Goal: Information Seeking & Learning: Learn about a topic

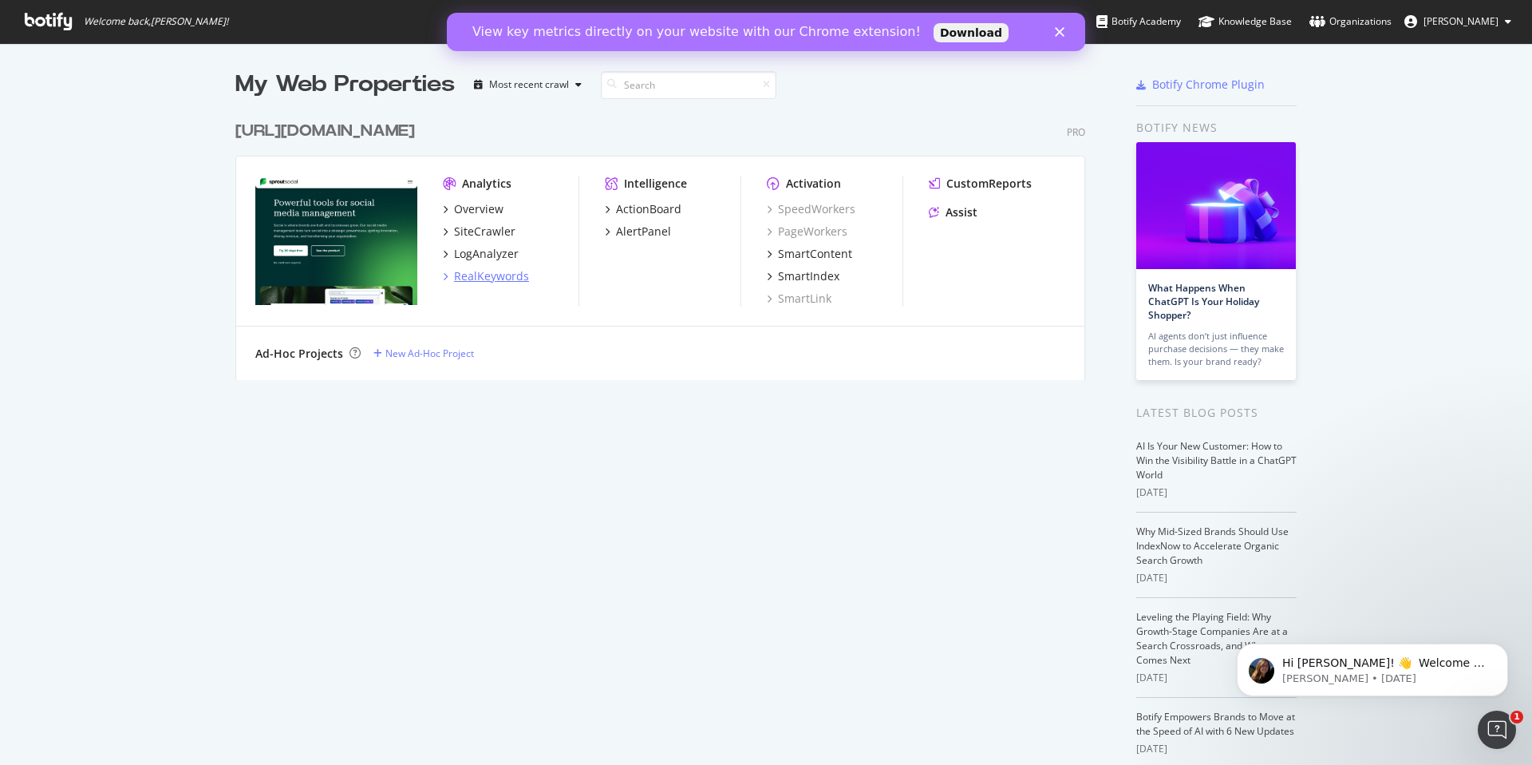
click at [480, 276] on div "RealKeywords" at bounding box center [491, 276] width 75 height 16
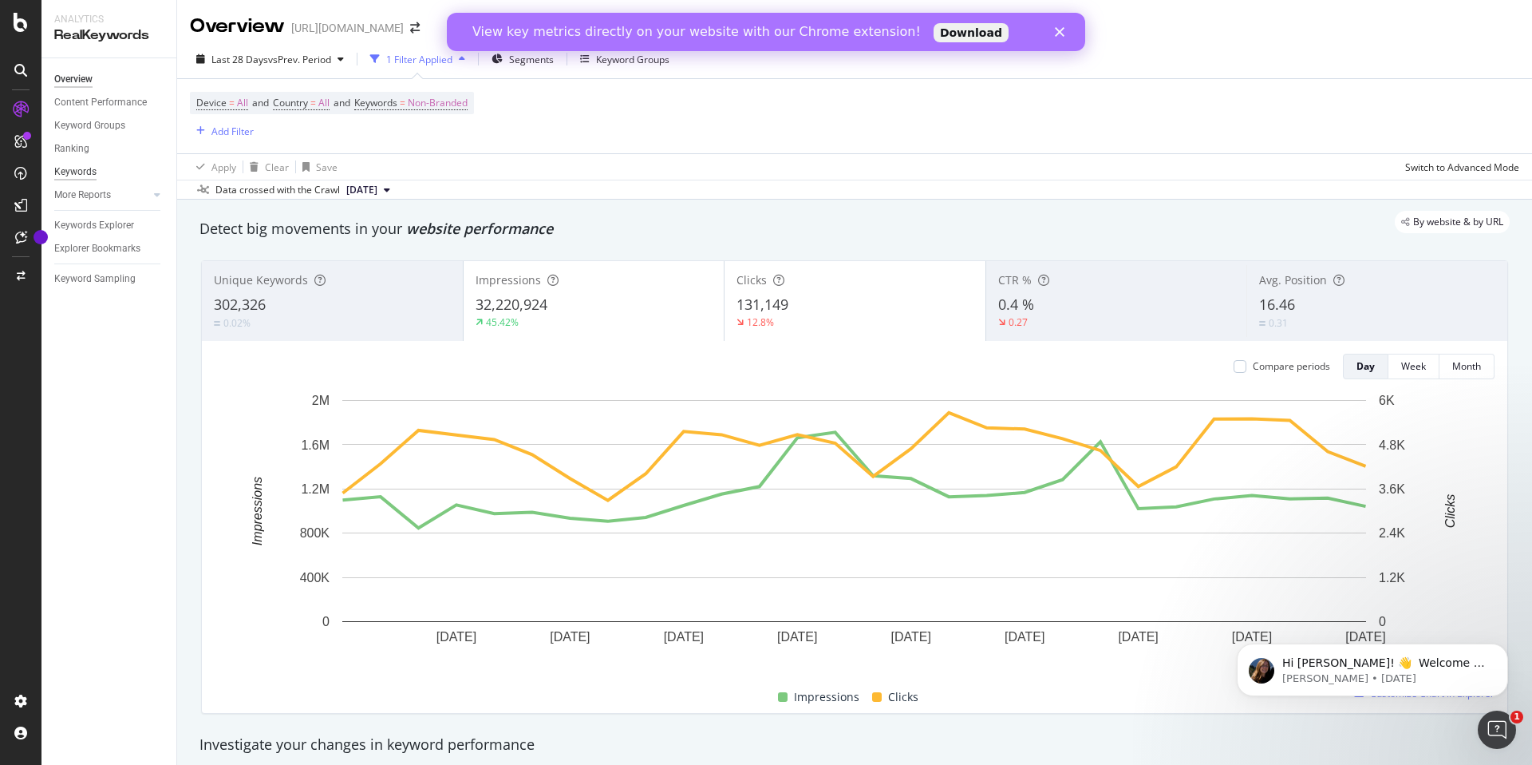
click at [75, 170] on div "Keywords" at bounding box center [75, 172] width 42 height 17
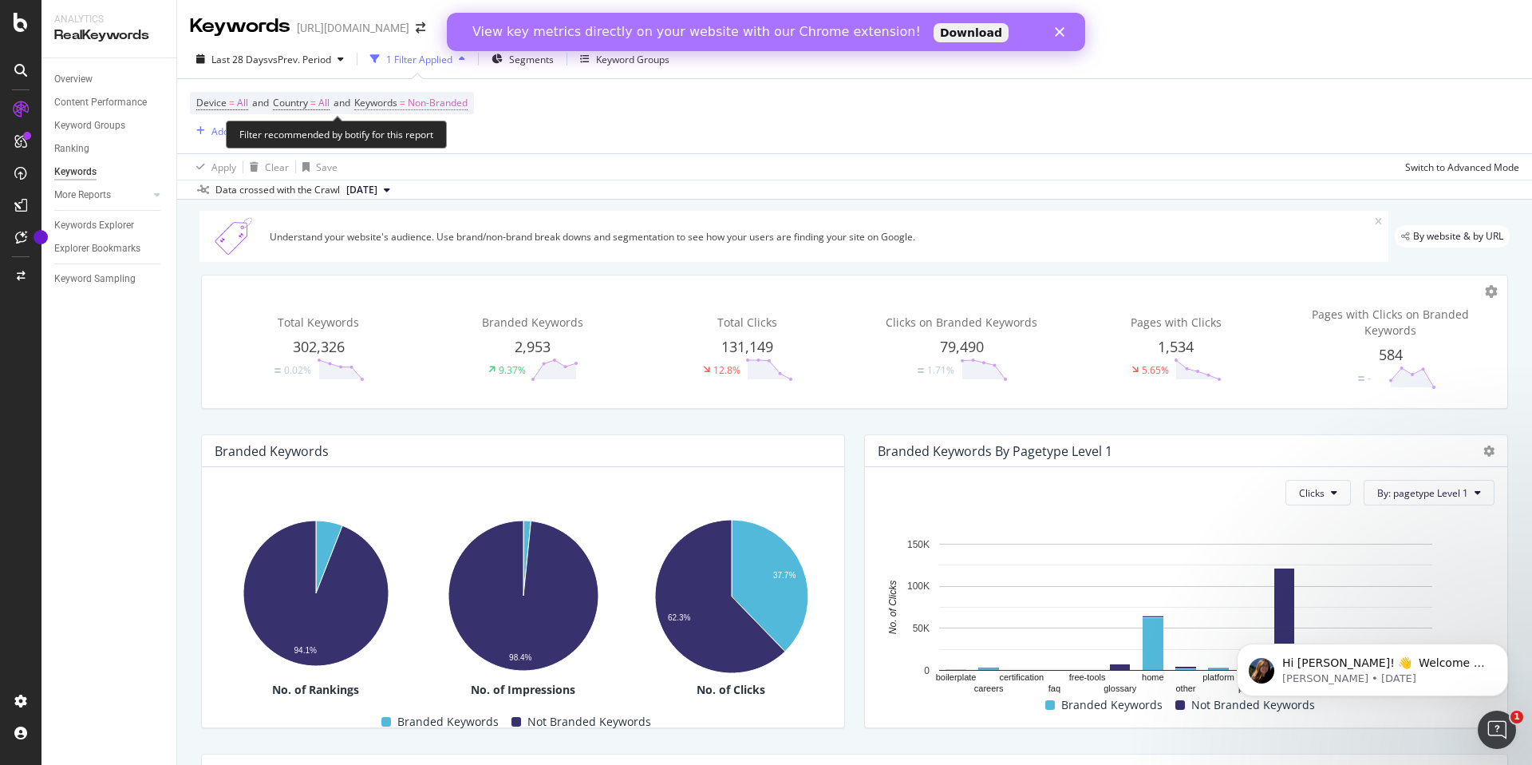
click at [425, 105] on span "Non-Branded" at bounding box center [438, 103] width 60 height 22
click at [452, 140] on icon "button" at bounding box center [453, 141] width 6 height 10
click at [682, 147] on div "Device = All and Country = All and Keywords = Non-Branded Add Filter" at bounding box center [855, 116] width 1330 height 74
click at [113, 222] on div "Keywords Explorer" at bounding box center [94, 225] width 80 height 17
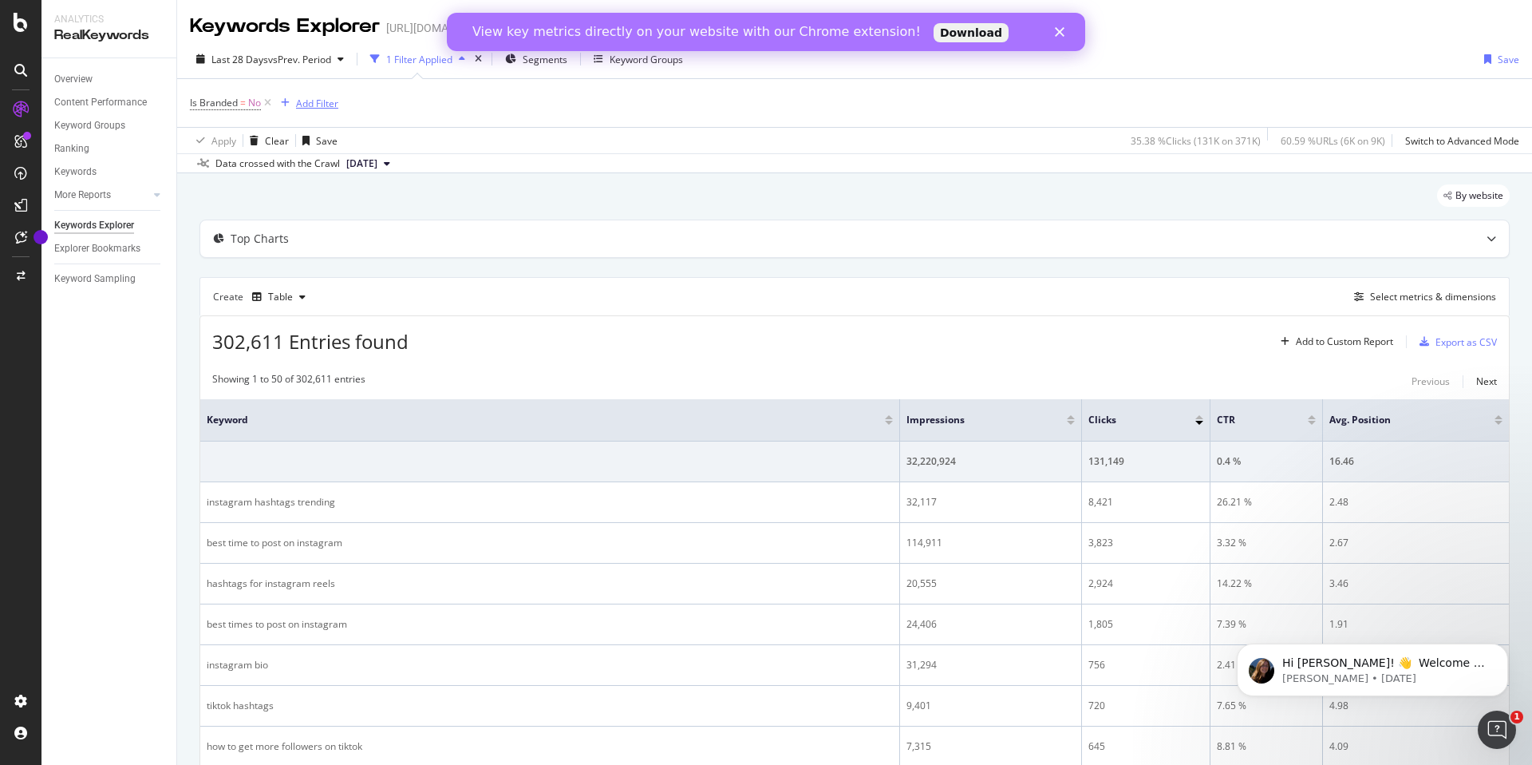
click at [312, 100] on div "Add Filter" at bounding box center [317, 104] width 42 height 14
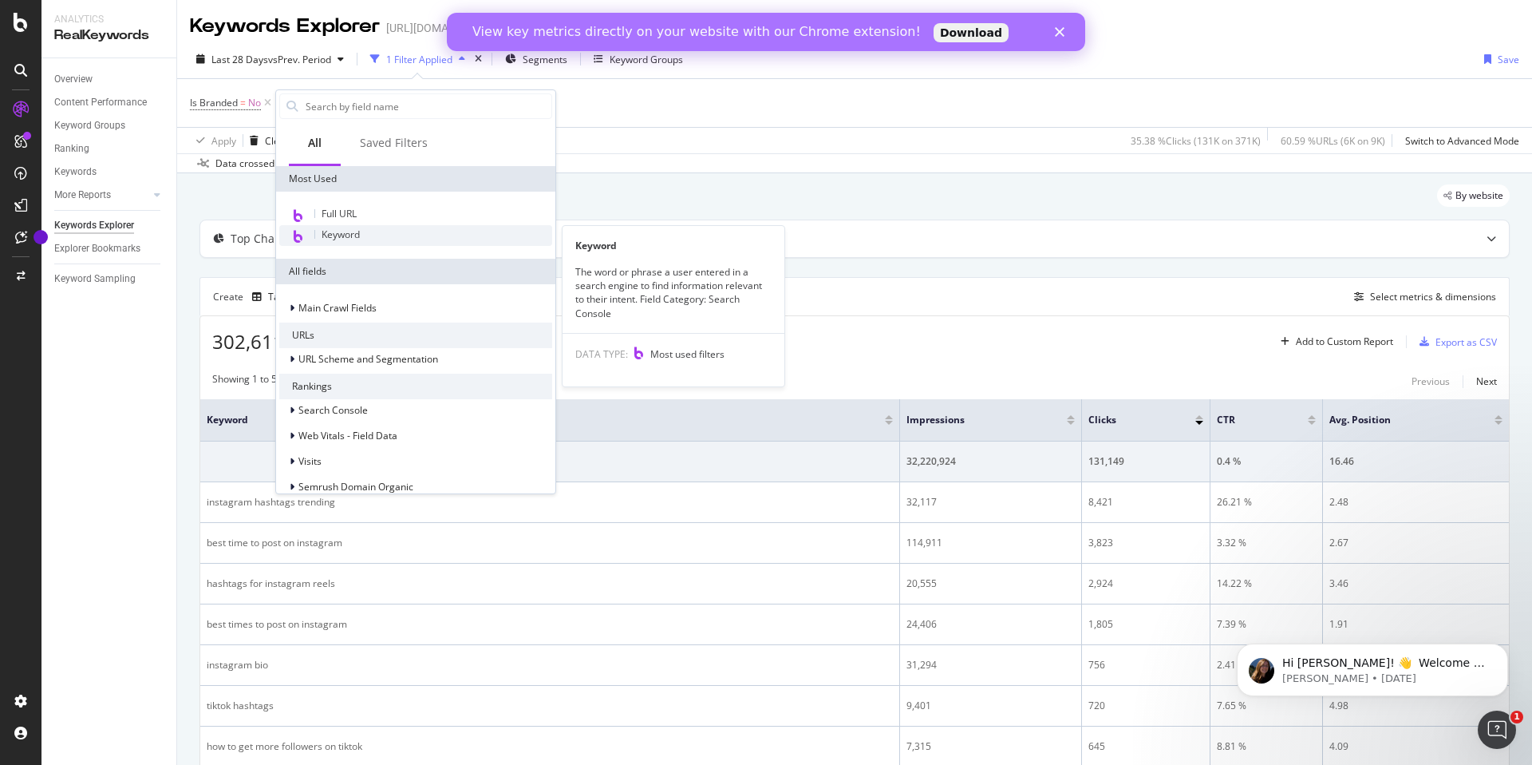
click at [348, 232] on span "Keyword" at bounding box center [341, 234] width 38 height 14
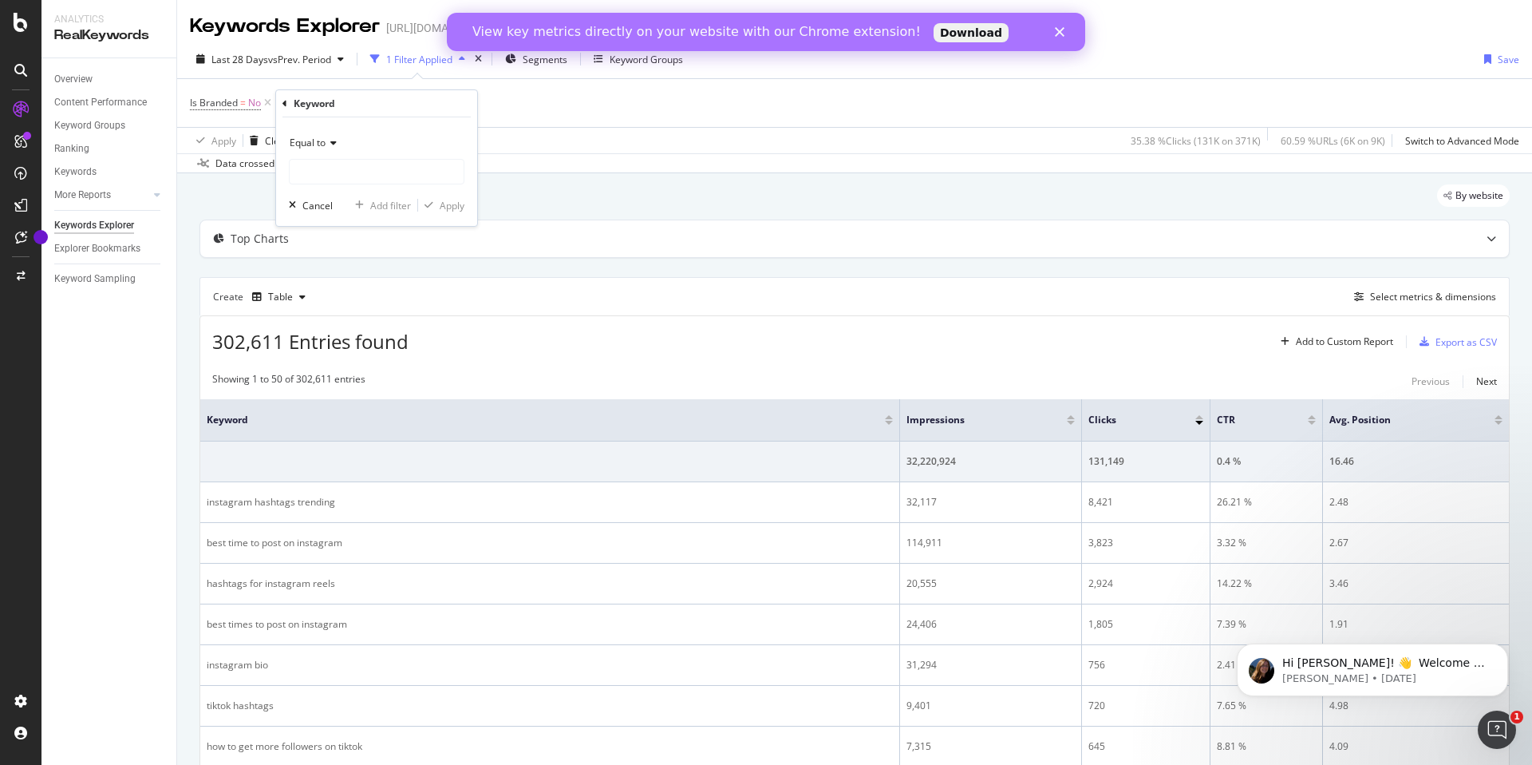
click at [338, 148] on div "Equal to" at bounding box center [377, 143] width 176 height 26
drag, startPoint x: 330, startPoint y: 302, endPoint x: 335, endPoint y: 295, distance: 8.5
click at [330, 302] on span "Contains" at bounding box center [316, 301] width 39 height 14
click at [319, 172] on input "text" at bounding box center [377, 172] width 174 height 26
type input "khoros"
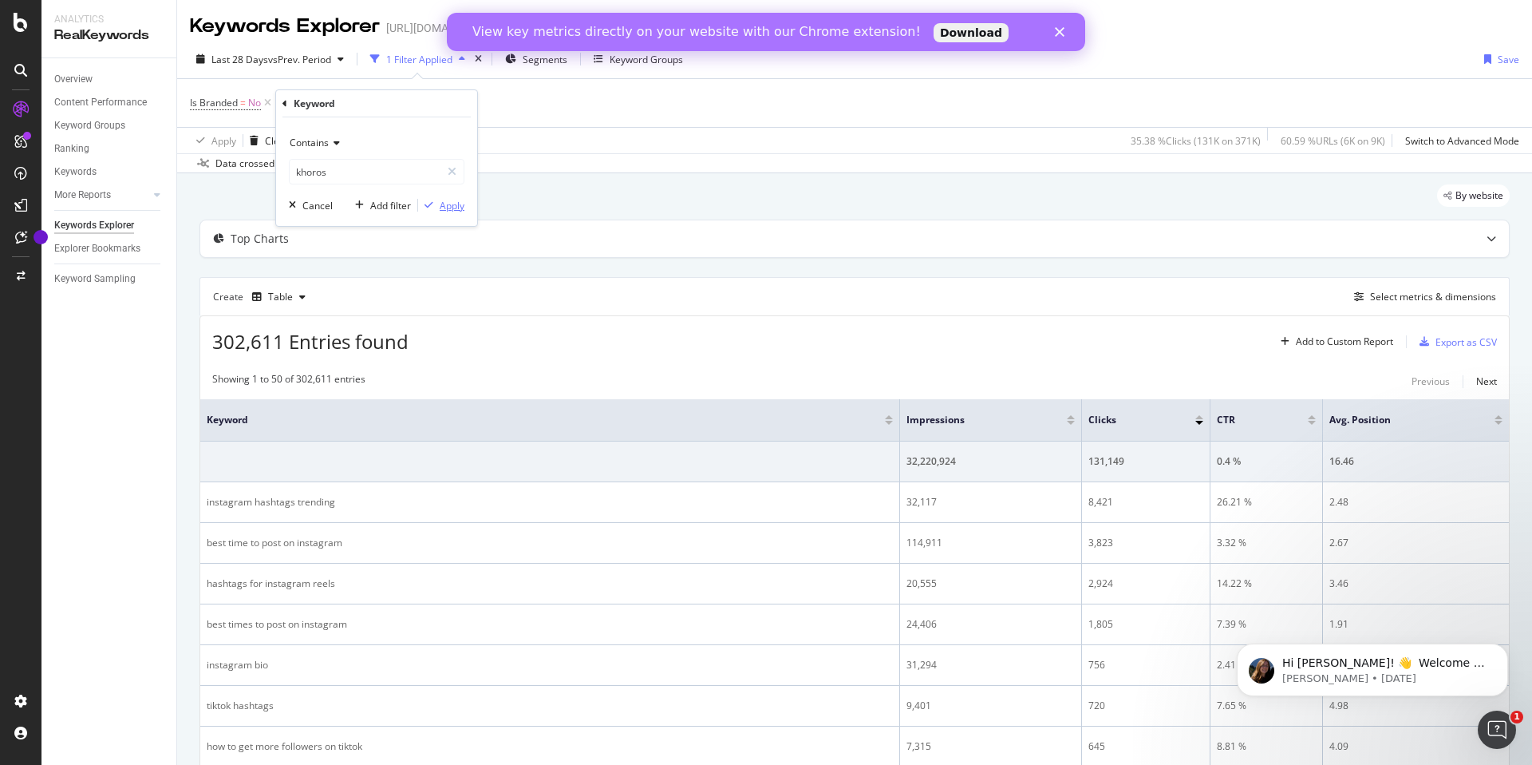
drag, startPoint x: 450, startPoint y: 209, endPoint x: 473, endPoint y: 211, distance: 23.2
click at [450, 209] on div "Apply" at bounding box center [452, 206] width 25 height 14
